Goal: Information Seeking & Learning: Learn about a topic

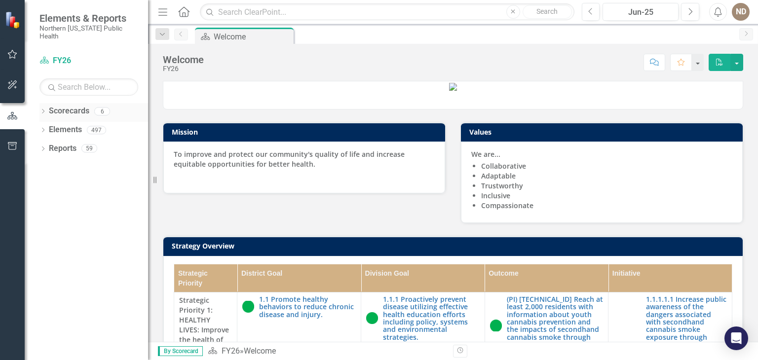
click at [45, 109] on div "Dropdown" at bounding box center [42, 113] width 7 height 8
click at [60, 143] on link "FY25" at bounding box center [101, 148] width 94 height 11
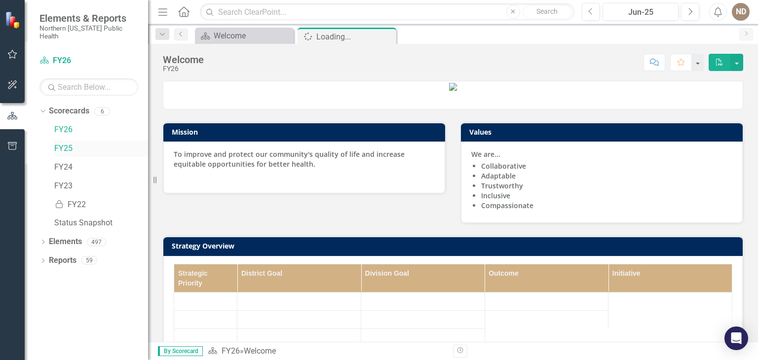
click at [60, 143] on link "FY25" at bounding box center [101, 148] width 94 height 11
click at [42, 259] on icon "Dropdown" at bounding box center [42, 261] width 7 height 5
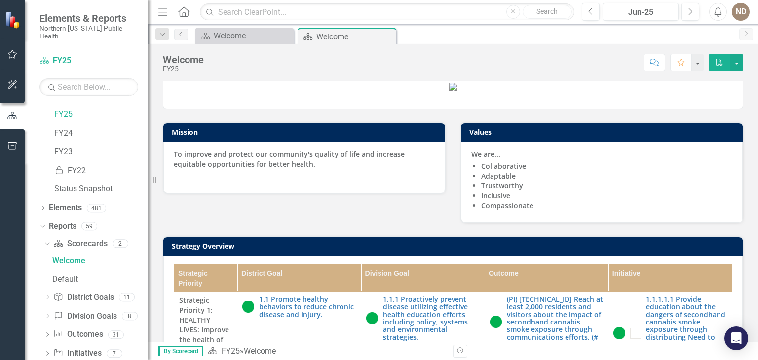
scroll to position [63, 0]
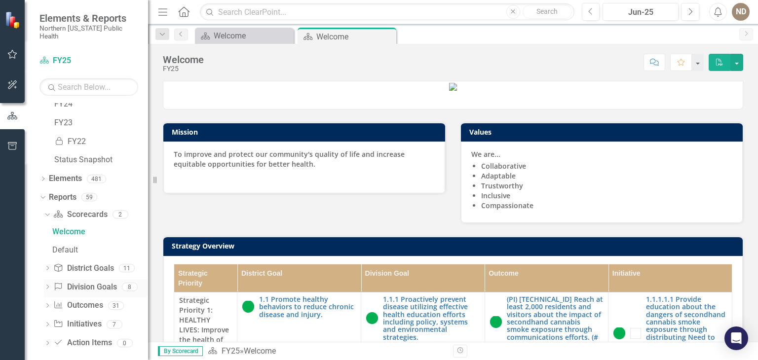
click at [48, 285] on icon "Dropdown" at bounding box center [47, 287] width 7 height 5
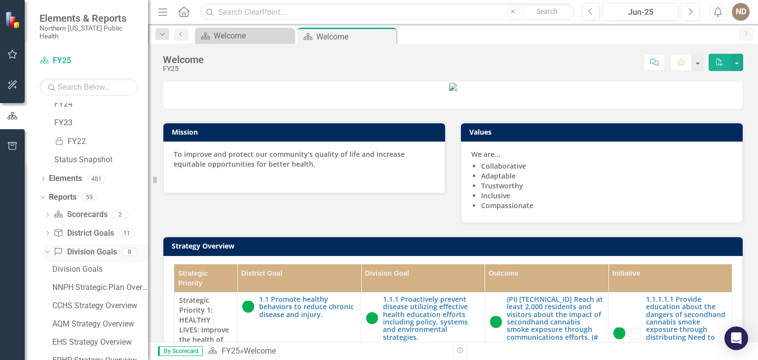
click at [44, 248] on icon "Dropdown" at bounding box center [45, 251] width 5 height 7
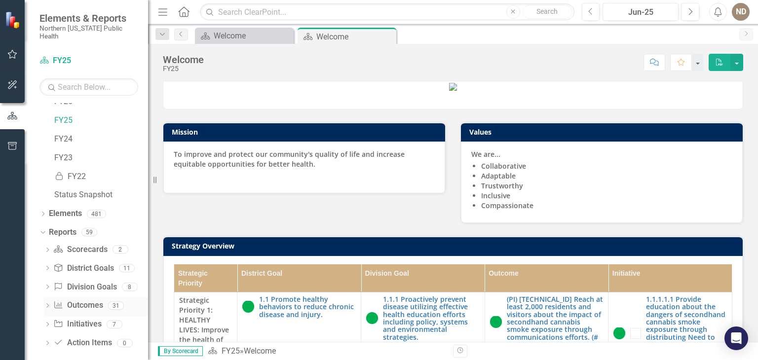
click at [49, 304] on icon "Dropdown" at bounding box center [47, 306] width 7 height 5
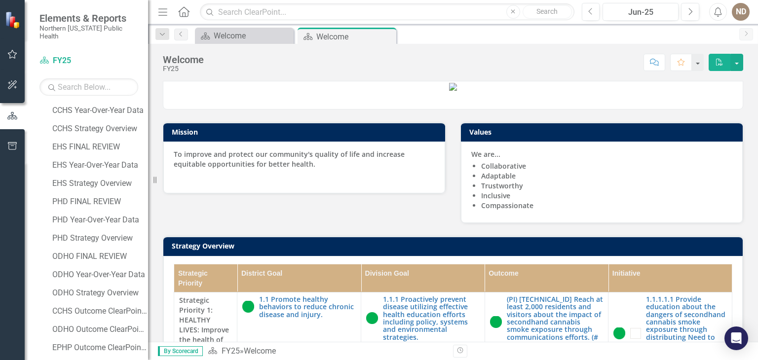
scroll to position [450, 0]
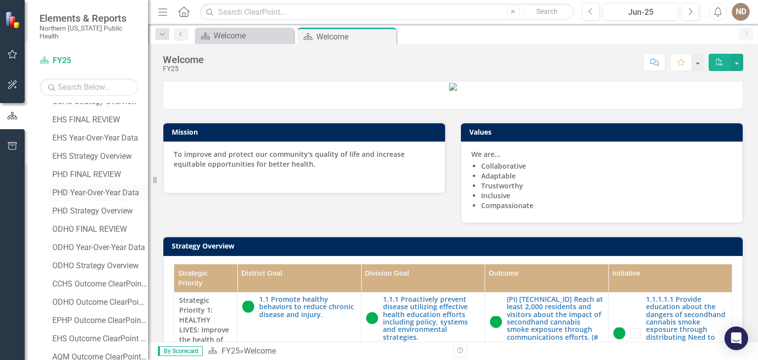
click at [115, 188] on div "PHD Year-Over-Year Data" at bounding box center [100, 192] width 96 height 9
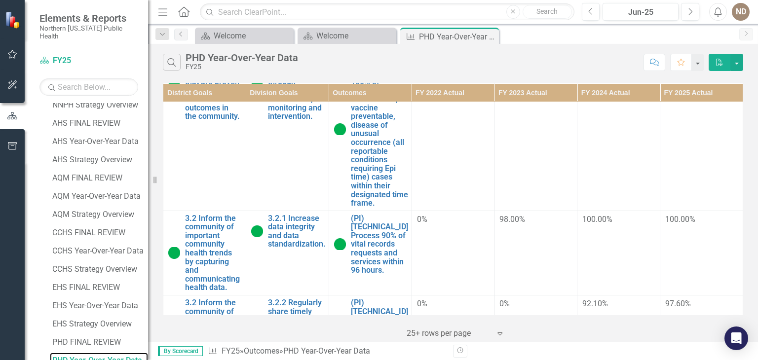
scroll to position [83, 0]
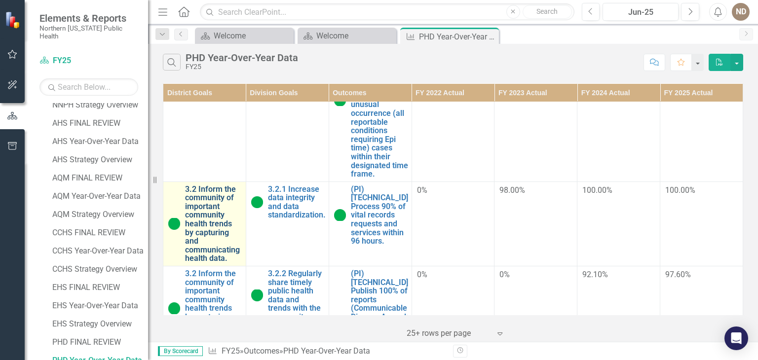
click at [185, 185] on link "3.2 Inform the community of important community health trends by capturing and …" at bounding box center [213, 224] width 56 height 78
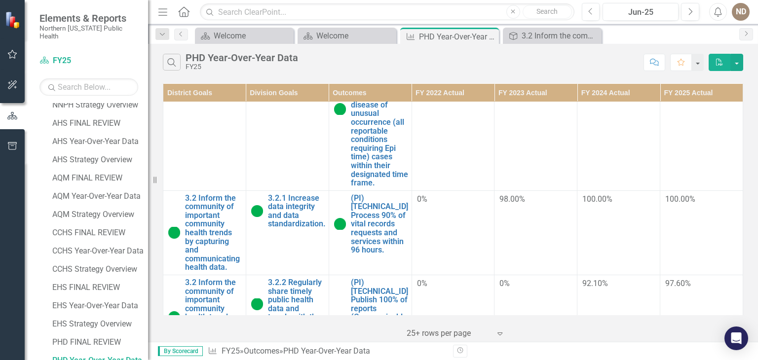
scroll to position [85, 0]
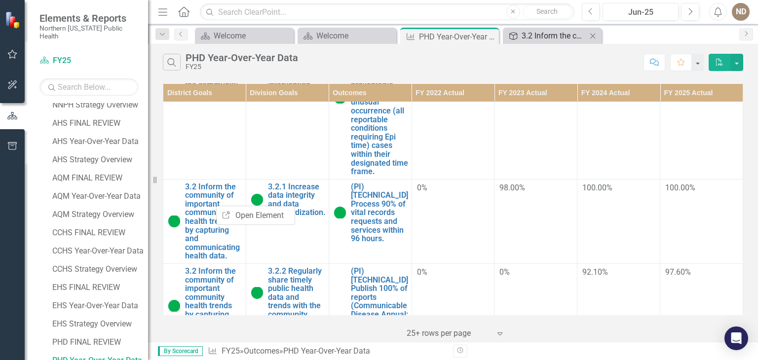
click at [566, 34] on div "3.2 Inform the community of important community health trends by capturing and …" at bounding box center [553, 36] width 65 height 12
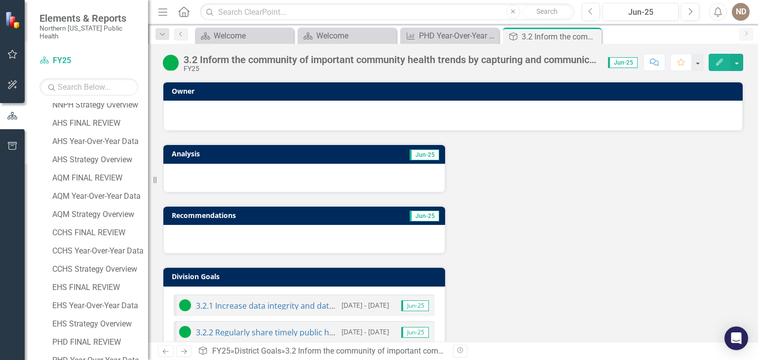
click at [466, 62] on div "3.2 Inform the community of important community health trends by capturing and …" at bounding box center [391, 59] width 414 height 11
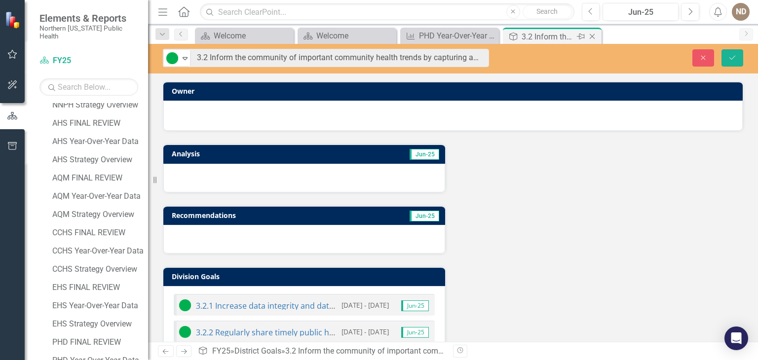
click at [552, 42] on div "3.2 Inform the community of important community health trends by capturing and …" at bounding box center [547, 37] width 53 height 12
click at [595, 36] on icon "Close" at bounding box center [592, 37] width 10 height 8
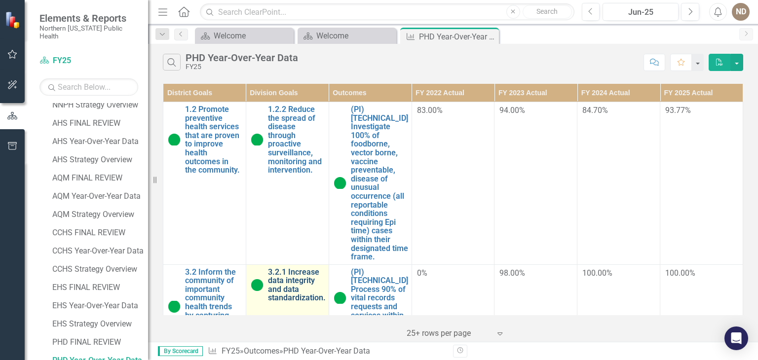
click at [294, 272] on link "3.2.1 Increase data integrity and data standardization." at bounding box center [297, 285] width 58 height 35
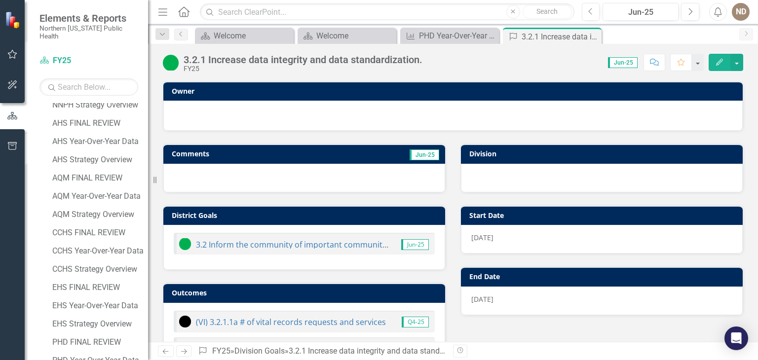
click at [188, 57] on div "3.2.1 Increase data integrity and data standardization." at bounding box center [303, 59] width 239 height 11
click at [185, 58] on div "3.2.1 Increase data integrity and data standardization." at bounding box center [303, 59] width 239 height 11
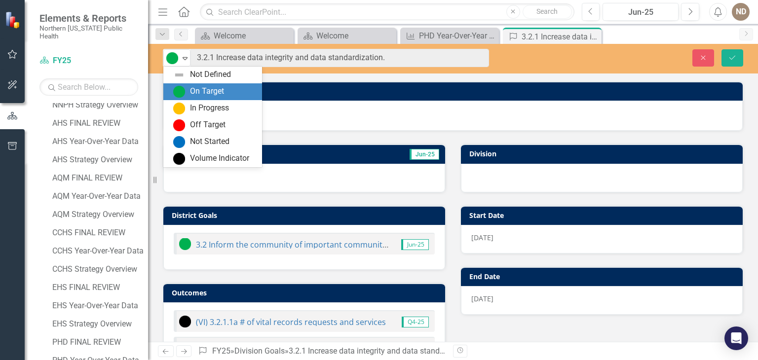
click at [185, 58] on icon "Expand" at bounding box center [185, 58] width 10 height 8
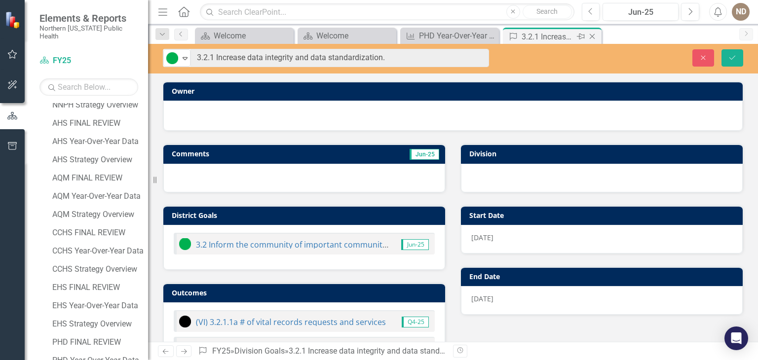
click at [594, 35] on icon "Close" at bounding box center [592, 37] width 10 height 8
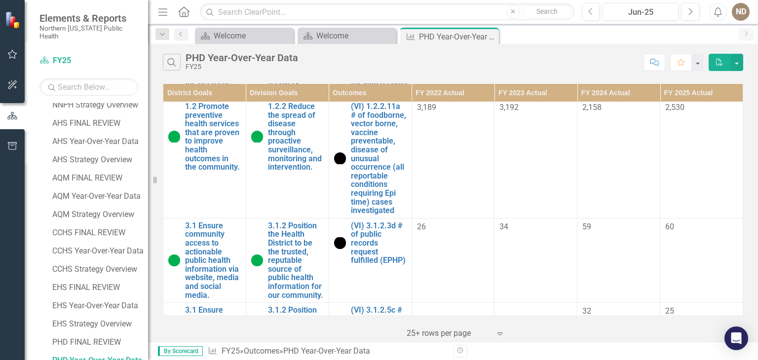
scroll to position [1000, 0]
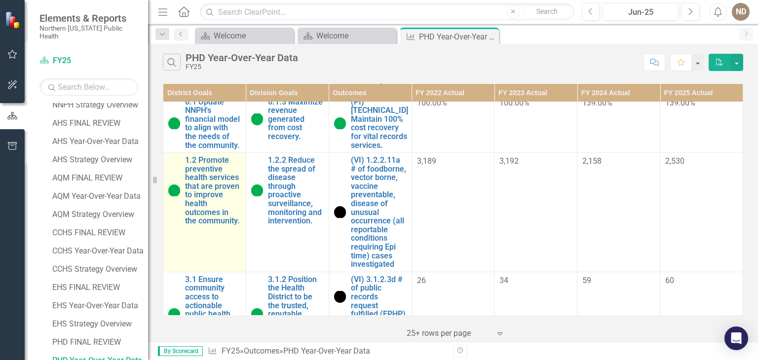
click at [221, 191] on td "1.2 Promote preventive health services that are proven to improve health outcom…" at bounding box center [204, 212] width 83 height 119
click at [200, 156] on link "1.2 Promote preventive health services that are proven to improve health outcom…" at bounding box center [213, 191] width 56 height 70
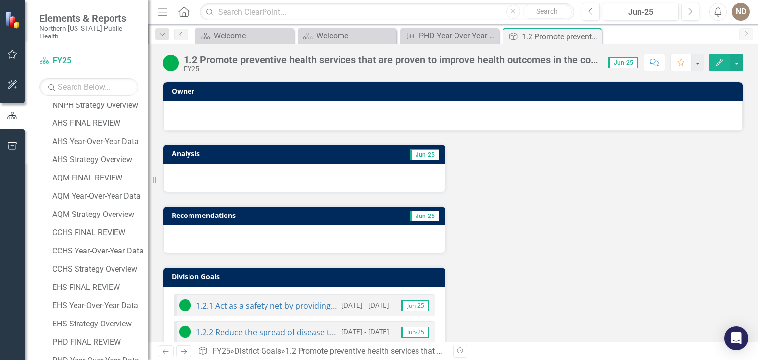
click at [208, 62] on div "1.2 Promote preventive health services that are proven to improve health outcom…" at bounding box center [391, 59] width 414 height 11
click at [184, 58] on div "1.2 Promote preventive health services that are proven to improve health outcom…" at bounding box center [391, 59] width 414 height 11
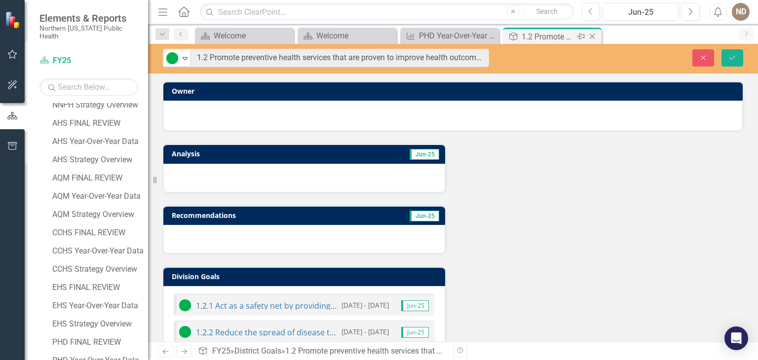
click at [591, 36] on icon at bounding box center [591, 36] width 5 height 5
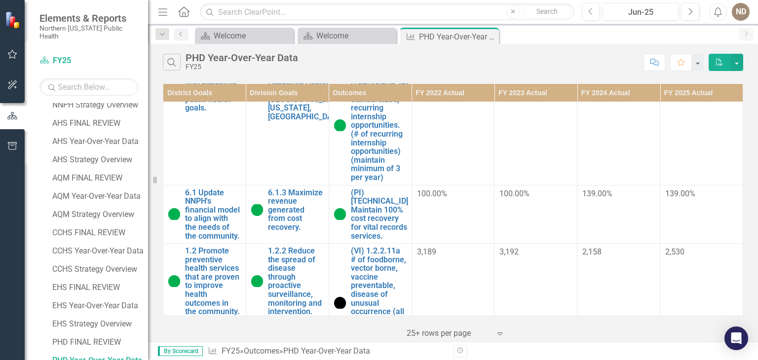
scroll to position [918, 0]
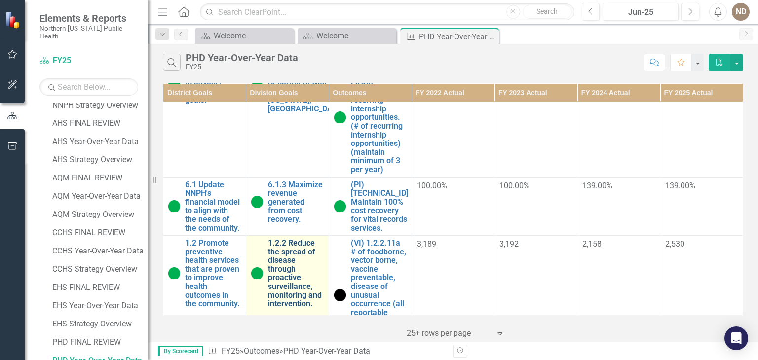
click at [298, 239] on link "1.2.2 Reduce the spread of disease through proactive surveillance, monitoring a…" at bounding box center [296, 274] width 56 height 70
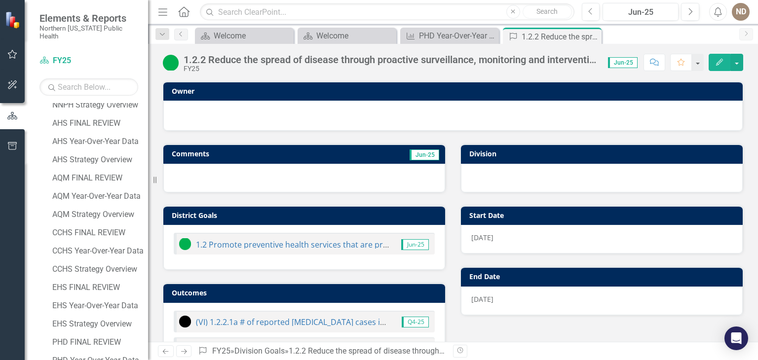
click at [206, 55] on div "1.2.2 Reduce the spread of disease through proactive surveillance, monitoring a…" at bounding box center [391, 59] width 414 height 11
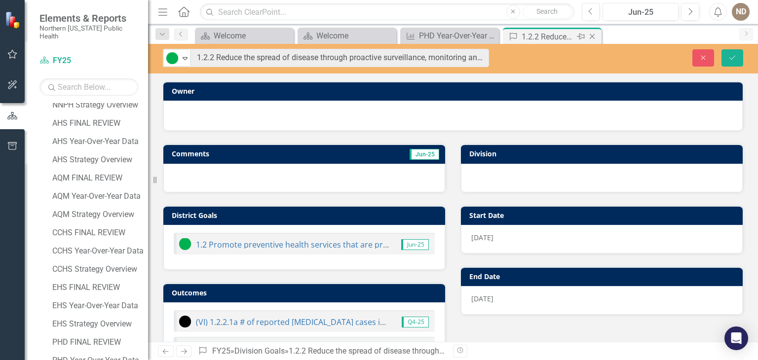
click at [594, 40] on icon "Close" at bounding box center [592, 37] width 10 height 8
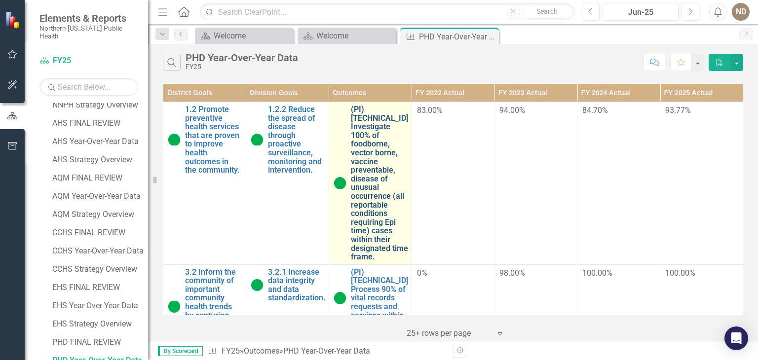
click at [369, 192] on link "(PI) [TECHNICAL_ID] Investigate 100% of foodborne, vector borne, vaccine preven…" at bounding box center [379, 183] width 57 height 156
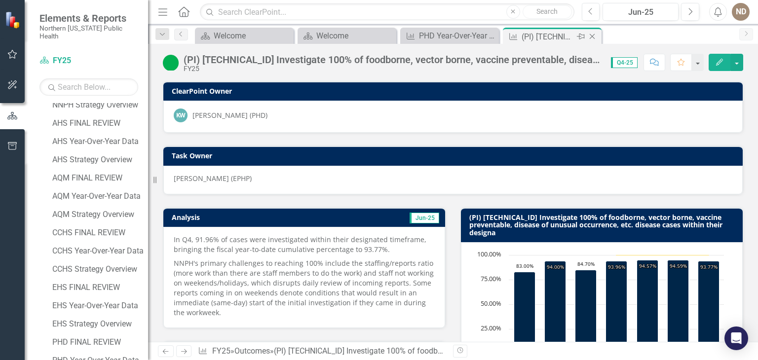
click at [590, 36] on icon "Close" at bounding box center [592, 37] width 10 height 8
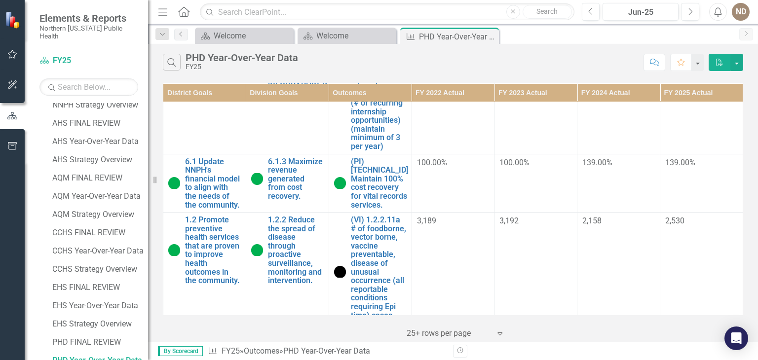
scroll to position [943, 0]
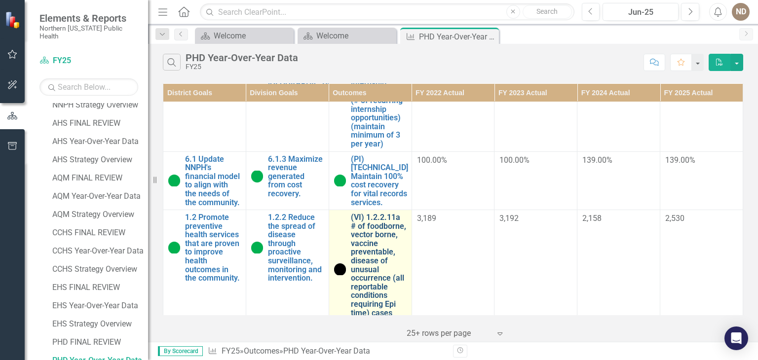
click at [371, 213] on link "(VI) 1.2.2.11a # of foodborne, vector borne, vaccine preventable, disease of un…" at bounding box center [379, 269] width 56 height 113
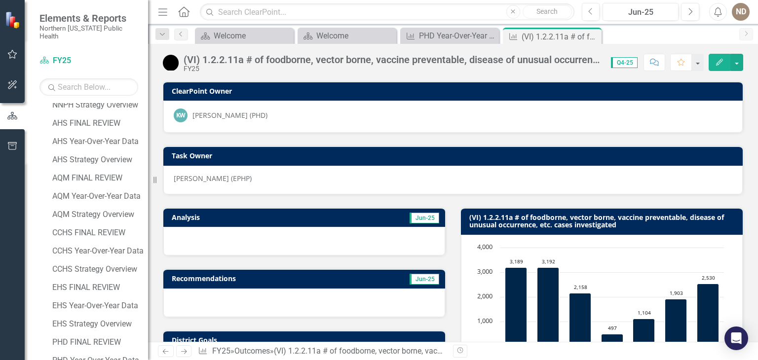
click at [208, 55] on div "(VI) 1.2.2.11a # of foodborne, vector borne, vaccine preventable, disease of un…" at bounding box center [392, 59] width 417 height 11
click at [244, 64] on div "(VI) 1.2.2.11a # of foodborne, vector borne, vaccine preventable, disease of un…" at bounding box center [392, 59] width 417 height 11
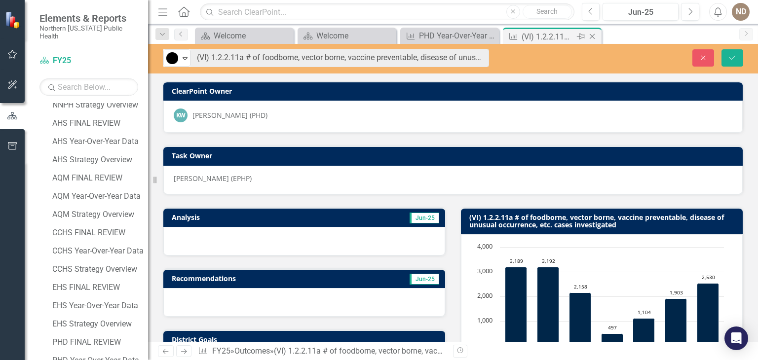
click at [590, 35] on icon at bounding box center [591, 36] width 5 height 5
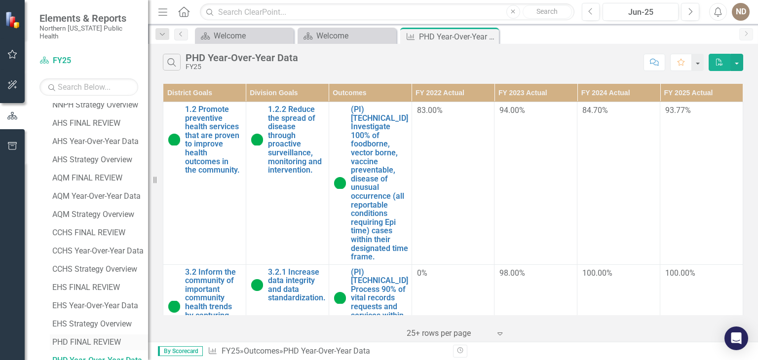
click at [96, 338] on div "PHD FINAL REVIEW" at bounding box center [100, 342] width 96 height 9
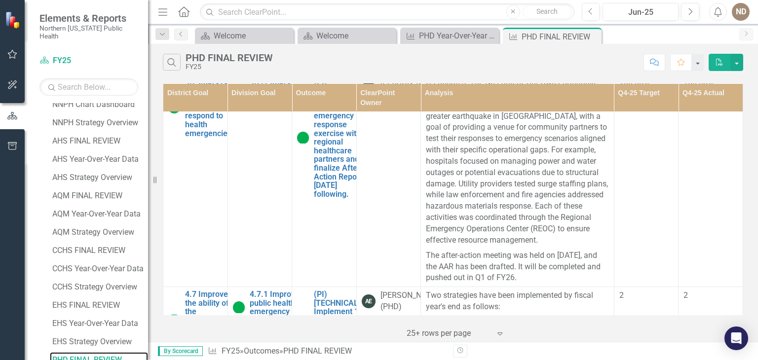
scroll to position [2032, 0]
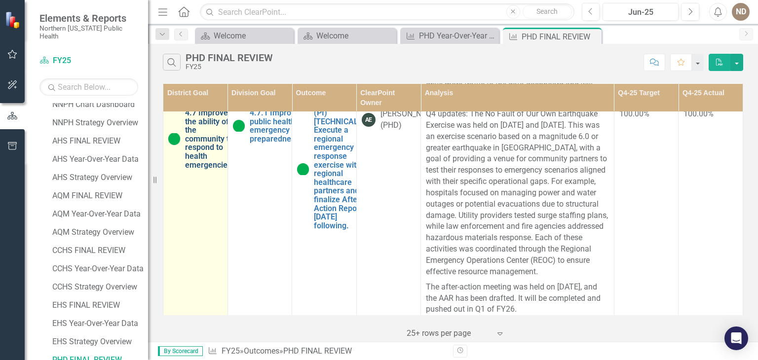
click at [200, 144] on link "4.7 Improve the ability of the community to respond to health emergencies." at bounding box center [209, 139] width 49 height 61
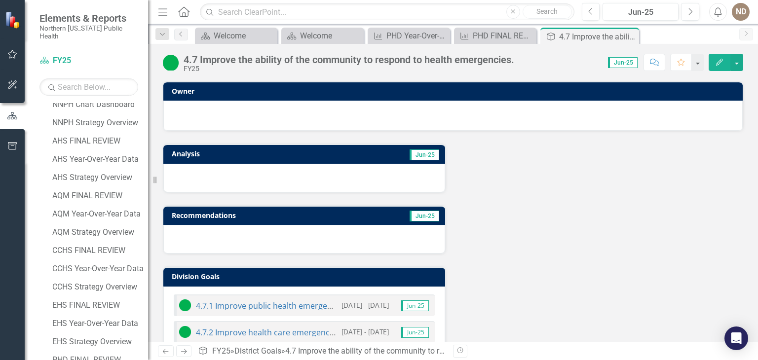
click at [205, 62] on div "4.7 Improve the ability of the community to respond to health emergencies." at bounding box center [349, 59] width 331 height 11
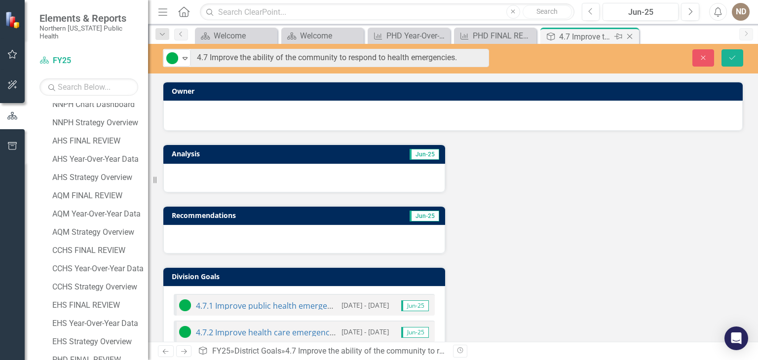
click at [630, 33] on icon "Close" at bounding box center [630, 37] width 10 height 8
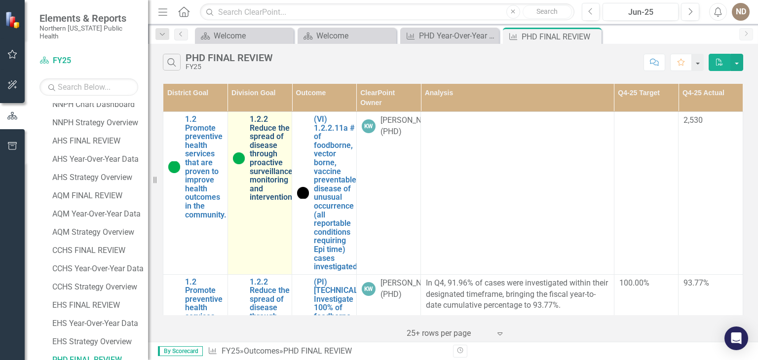
click at [265, 143] on link "1.2.2 Reduce the spread of disease through proactive surveillance, monitoring a…" at bounding box center [272, 158] width 45 height 87
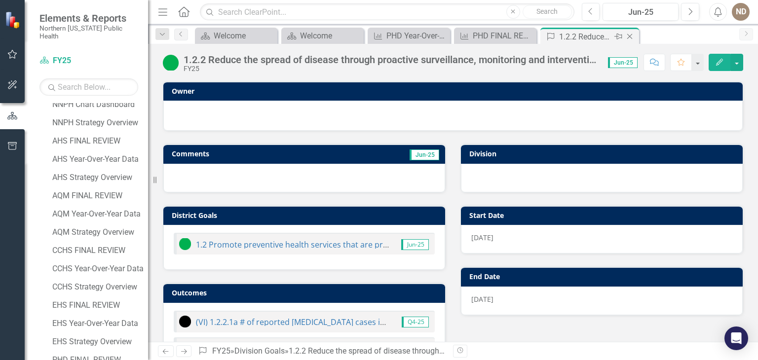
click at [630, 38] on icon "Close" at bounding box center [630, 37] width 10 height 8
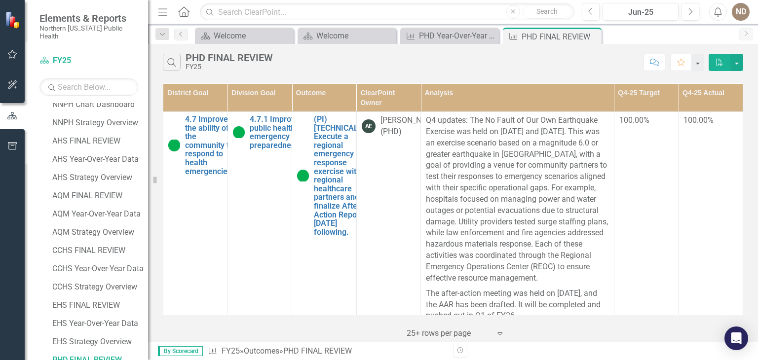
scroll to position [2026, 0]
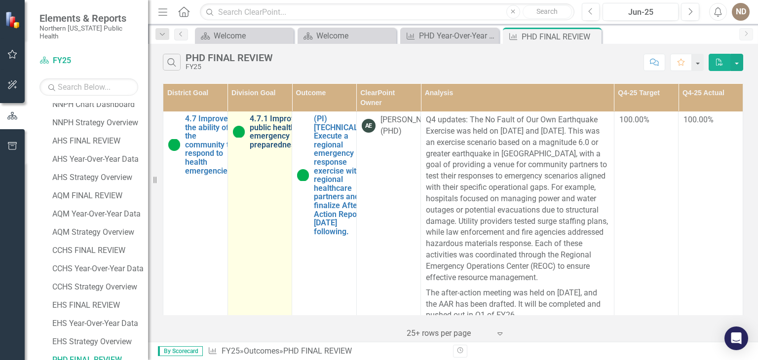
click at [260, 149] on link "4.7.1 Improve public health emergency preparedness." at bounding box center [276, 131] width 52 height 35
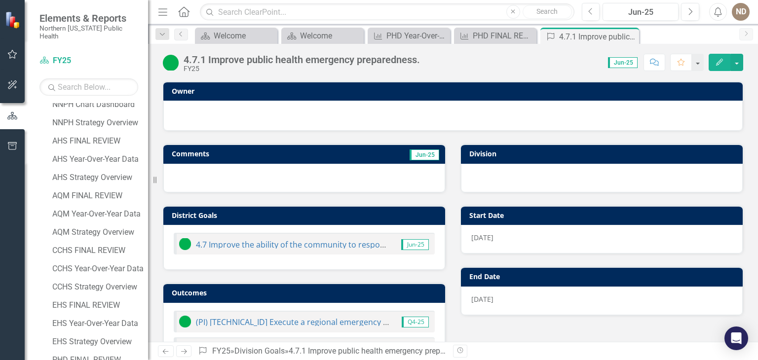
click at [228, 62] on div "4.7.1 Improve public health emergency preparedness." at bounding box center [302, 59] width 236 height 11
